Goal: Navigation & Orientation: Find specific page/section

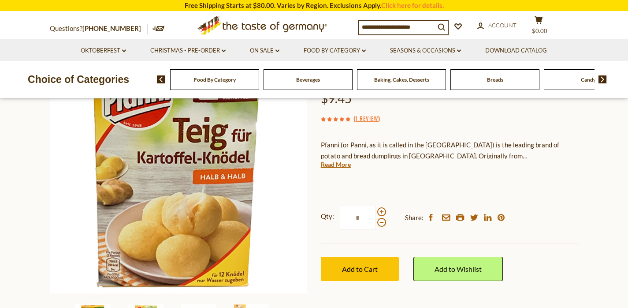
scroll to position [94, 0]
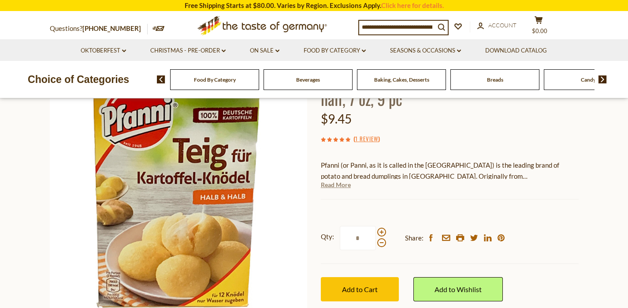
click at [332, 185] on link "Read More" at bounding box center [336, 184] width 30 height 9
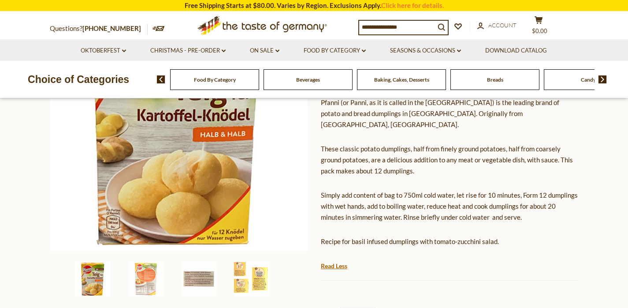
scroll to position [157, 0]
click at [209, 286] on img at bounding box center [198, 278] width 35 height 35
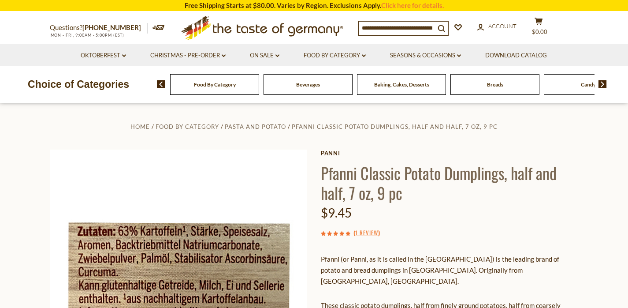
scroll to position [0, 0]
click at [193, 55] on link "Christmas - PRE-ORDER dropdown_arrow" at bounding box center [187, 56] width 75 height 10
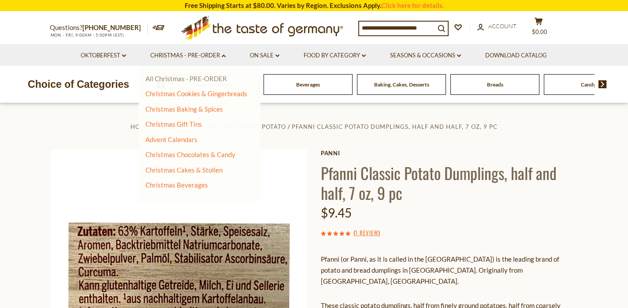
click at [188, 80] on link "All Christmas - PRE-ORDER" at bounding box center [187, 79] width 82 height 8
